Goal: Find contact information: Find contact information

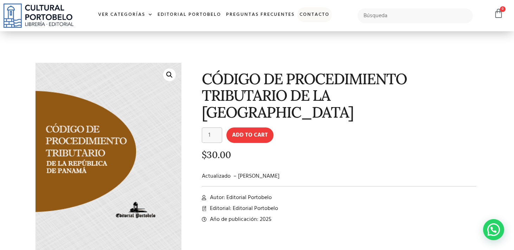
click at [316, 13] on link "Contacto" at bounding box center [314, 14] width 35 height 15
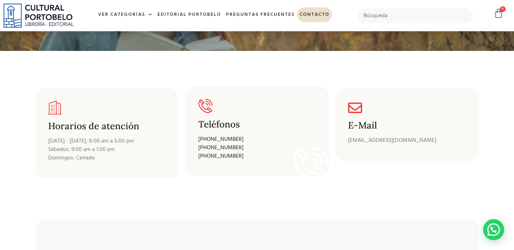
scroll to position [88, 0]
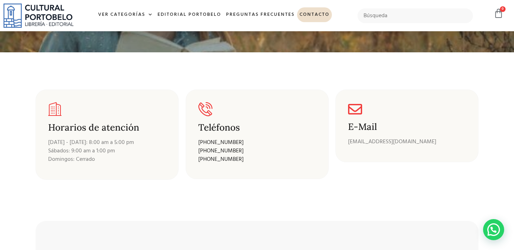
click at [2, 102] on section "Horarios de atención Lunes - Viernes: 8:00 am a 5:00 pm Sábados: 9:00 am a 1:00…" at bounding box center [257, 132] width 514 height 160
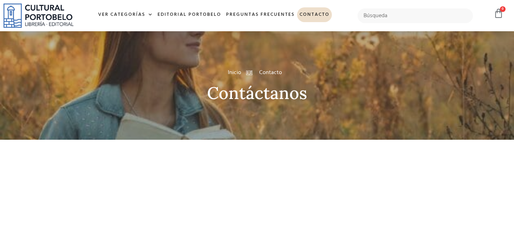
scroll to position [88, 0]
